Goal: Information Seeking & Learning: Learn about a topic

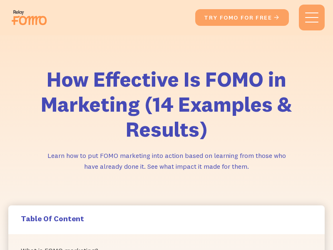
scroll to position [1687, 0]
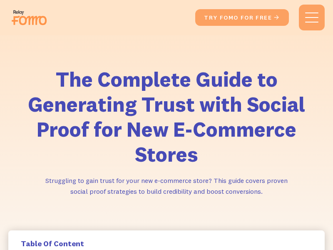
scroll to position [3443, 0]
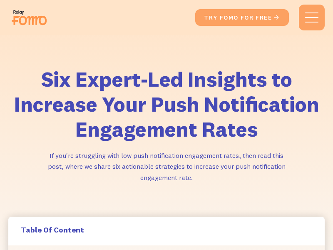
scroll to position [3622, 0]
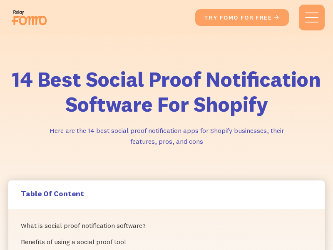
scroll to position [6072, 0]
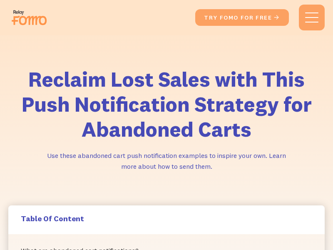
scroll to position [1828, 0]
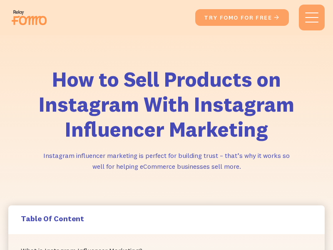
scroll to position [1634, 0]
